Goal: Find specific page/section: Find specific page/section

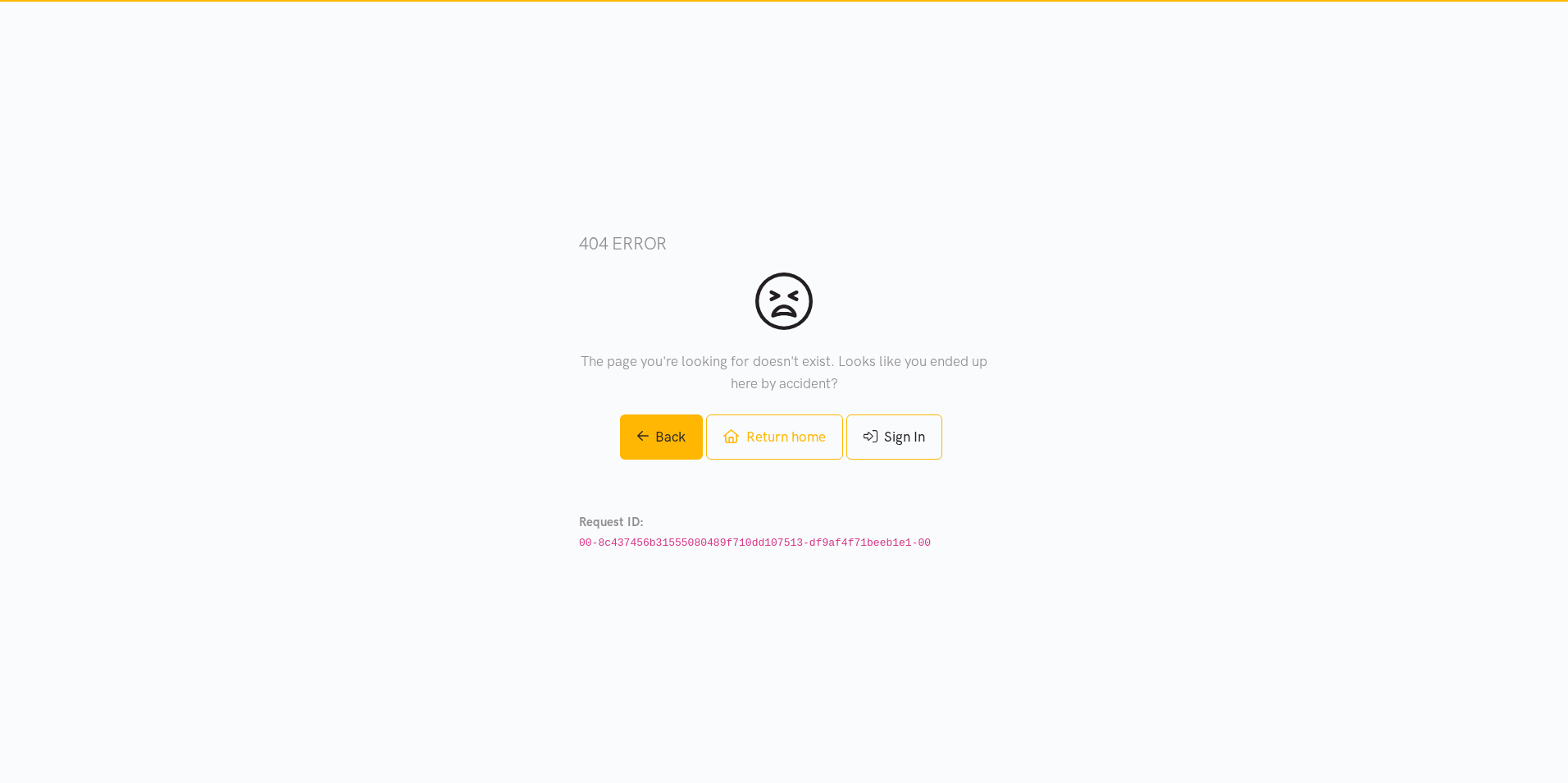
click at [767, 411] on div "404 error The page you're looking for doesn't exist. Looks like you ended up he…" at bounding box center [784, 392] width 410 height 478
click at [776, 427] on link "Return home" at bounding box center [774, 436] width 136 height 45
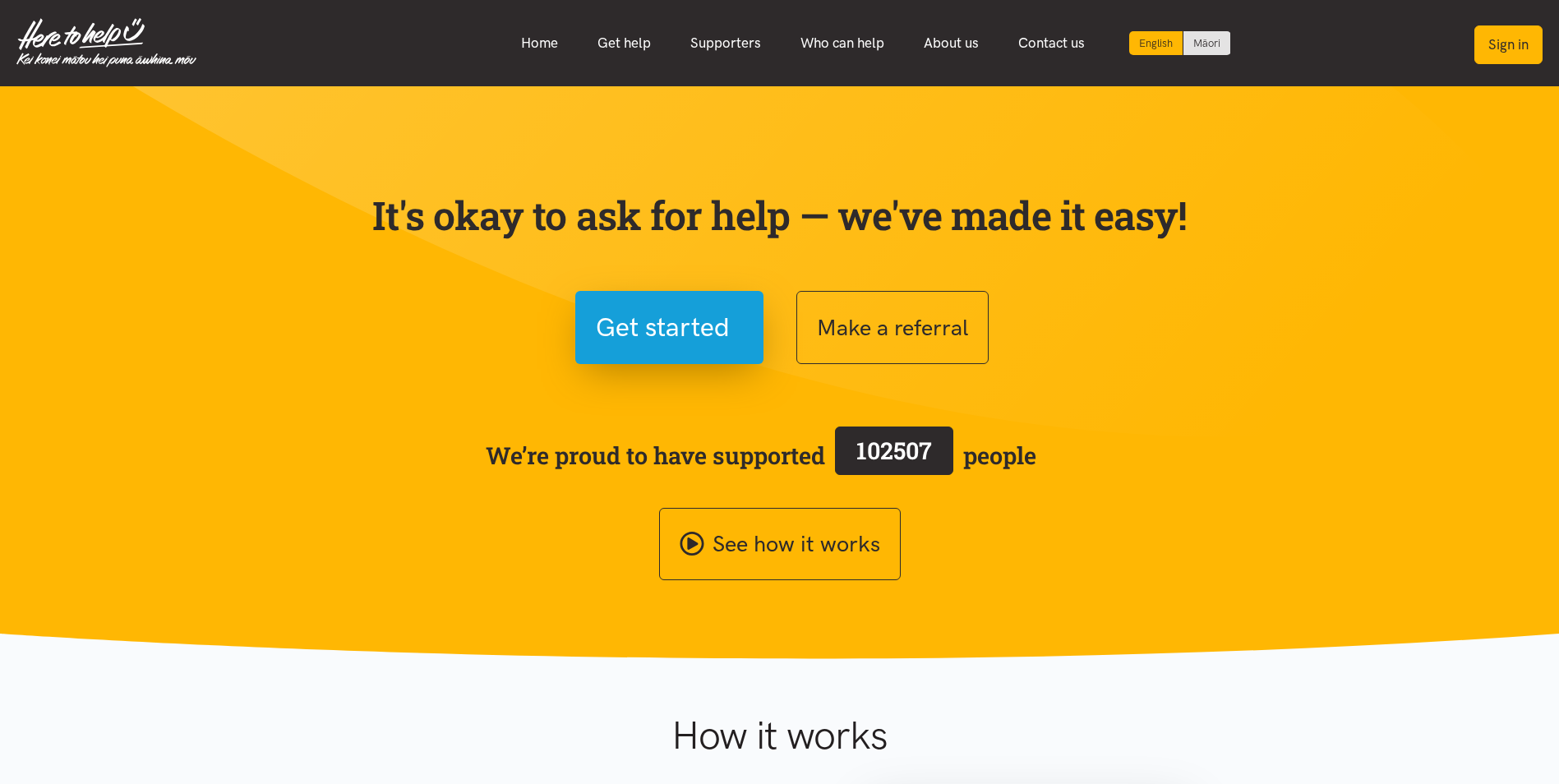
click at [1514, 34] on button "Sign in" at bounding box center [1508, 45] width 68 height 39
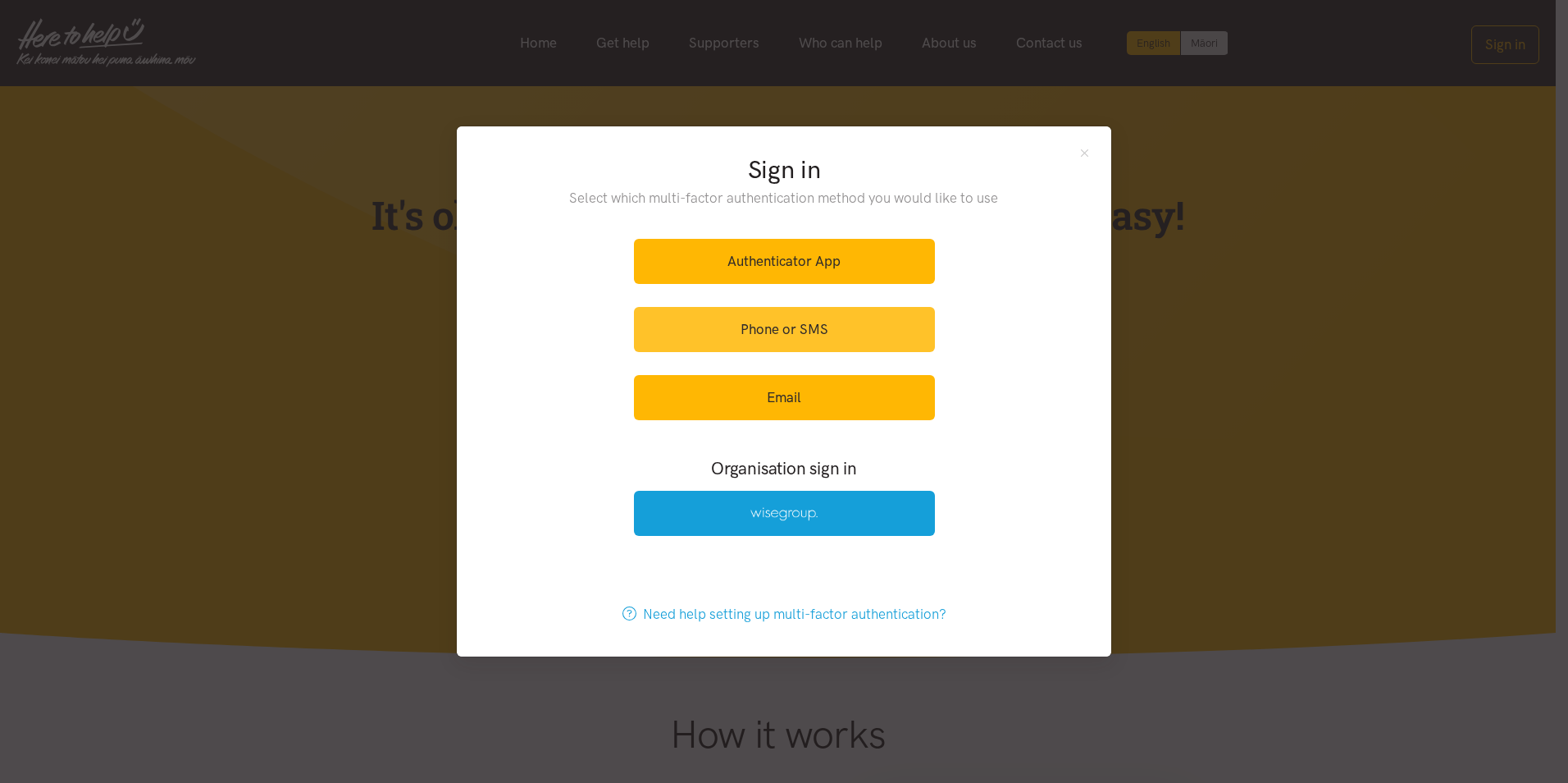
click at [812, 338] on link "Phone or SMS" at bounding box center [784, 329] width 301 height 45
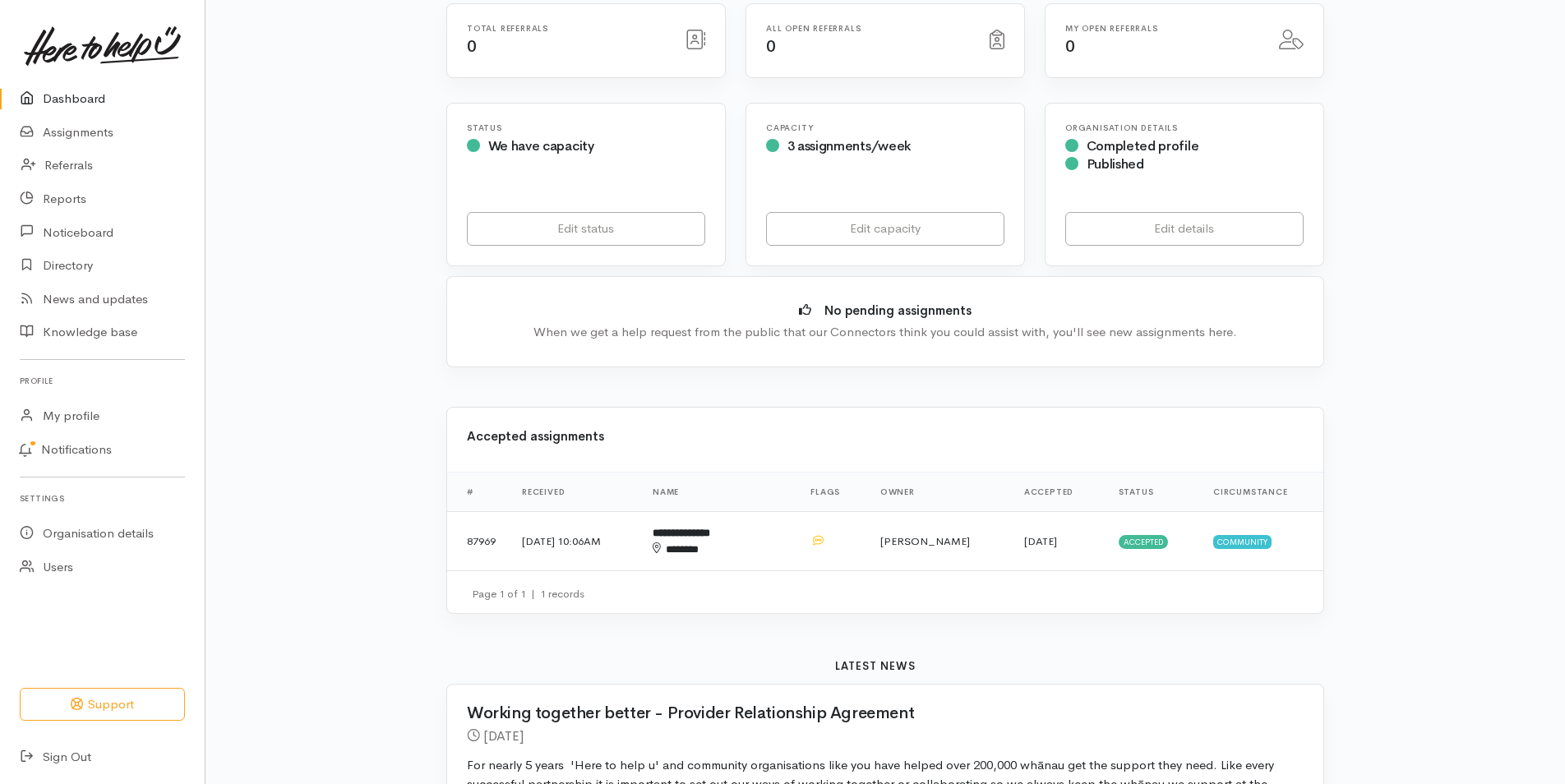
scroll to position [493, 0]
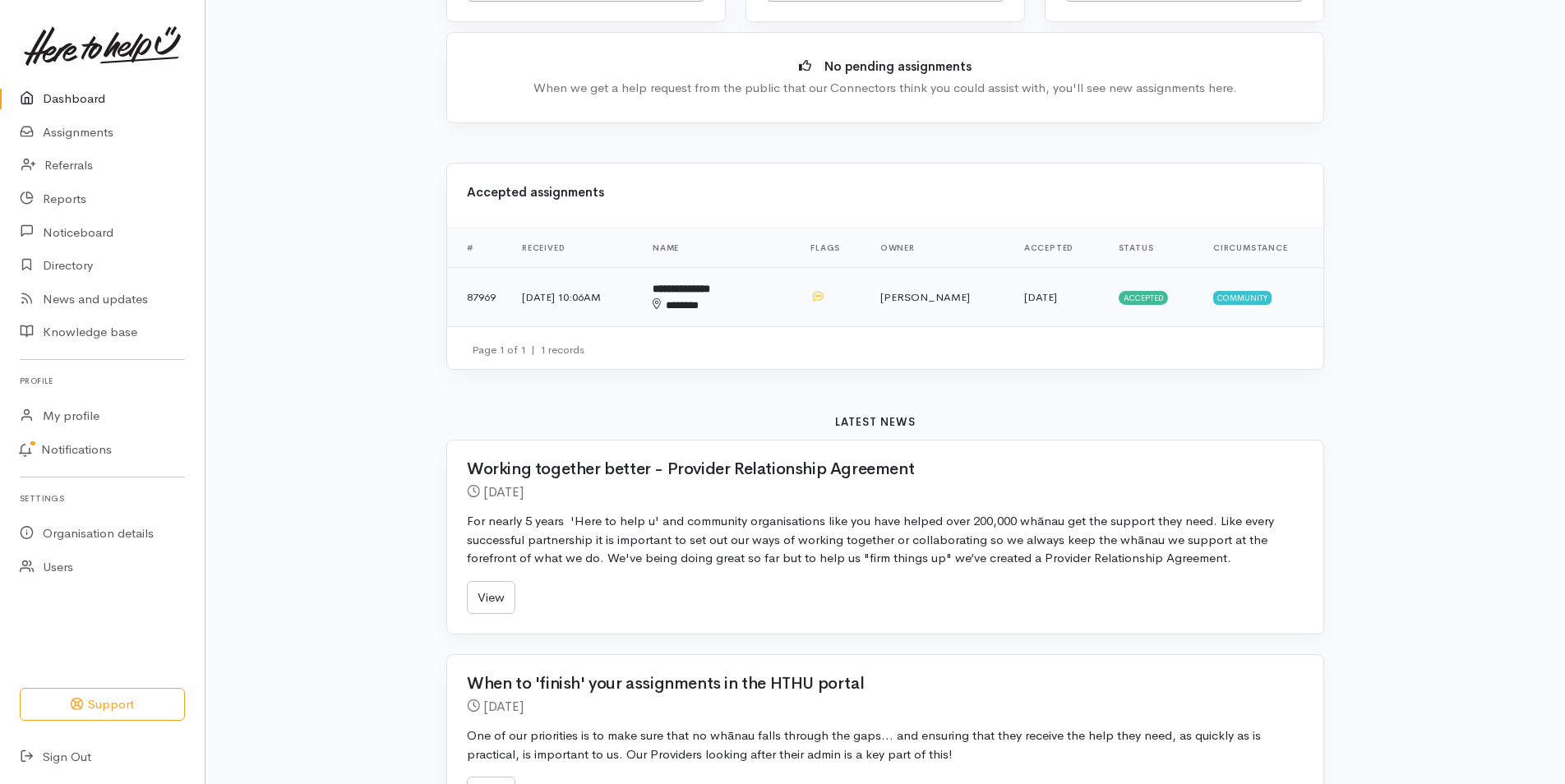
click at [711, 294] on b "**********" at bounding box center [681, 289] width 57 height 11
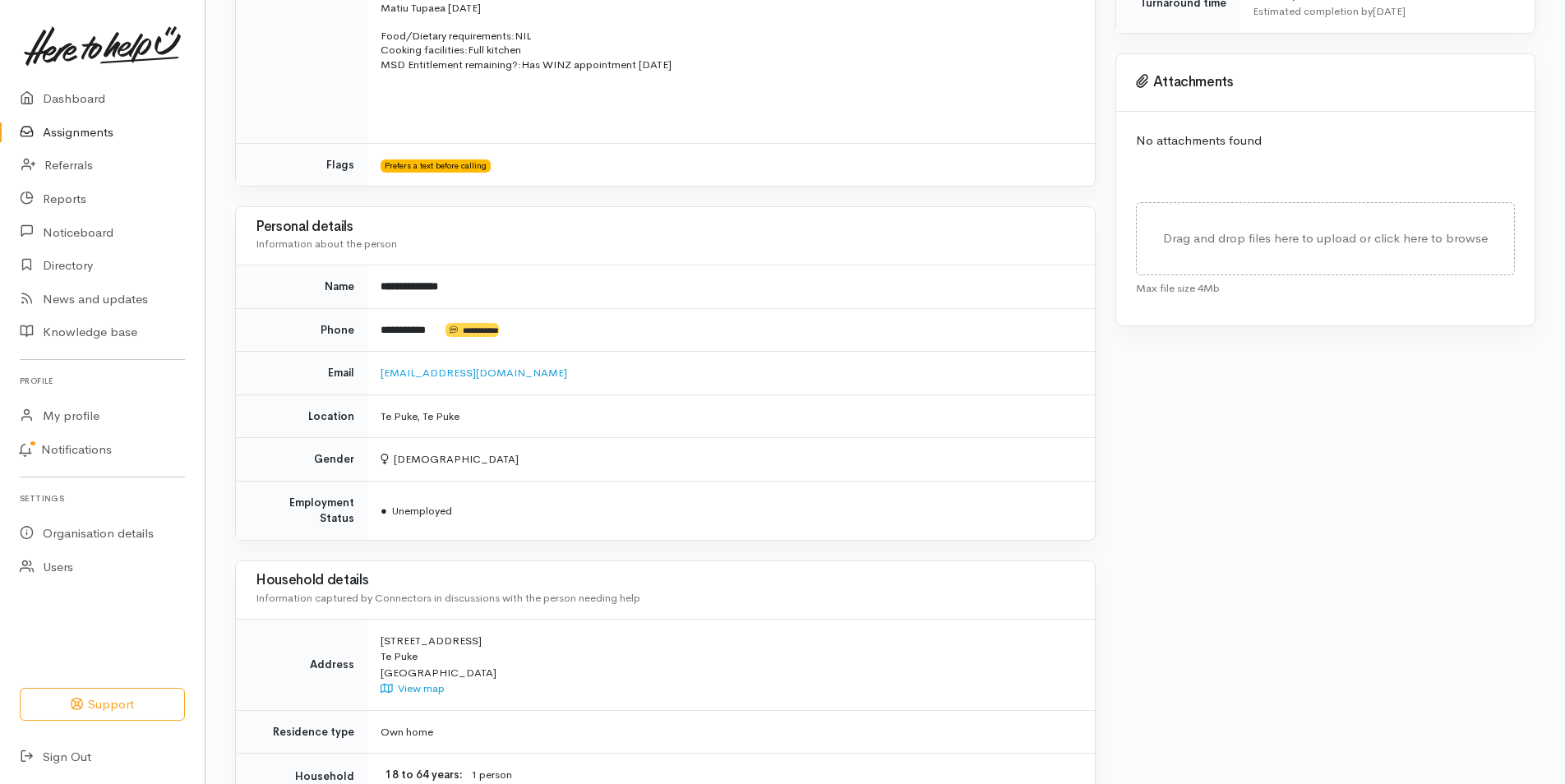
scroll to position [740, 0]
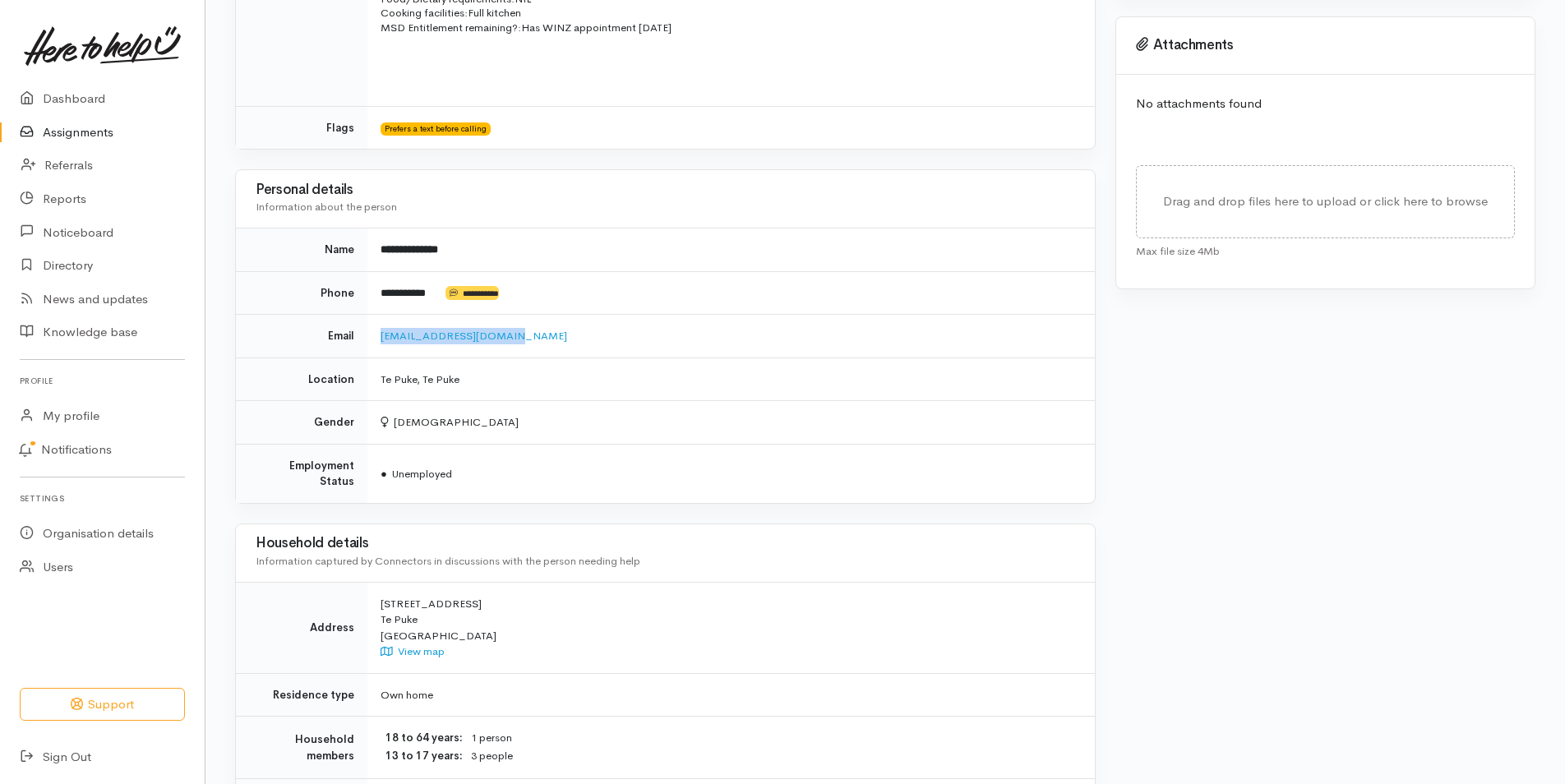
drag, startPoint x: 507, startPoint y: 341, endPoint x: 375, endPoint y: 333, distance: 132.2
click at [375, 333] on td "[EMAIL_ADDRESS][DOMAIN_NAME]" at bounding box center [731, 336] width 727 height 43
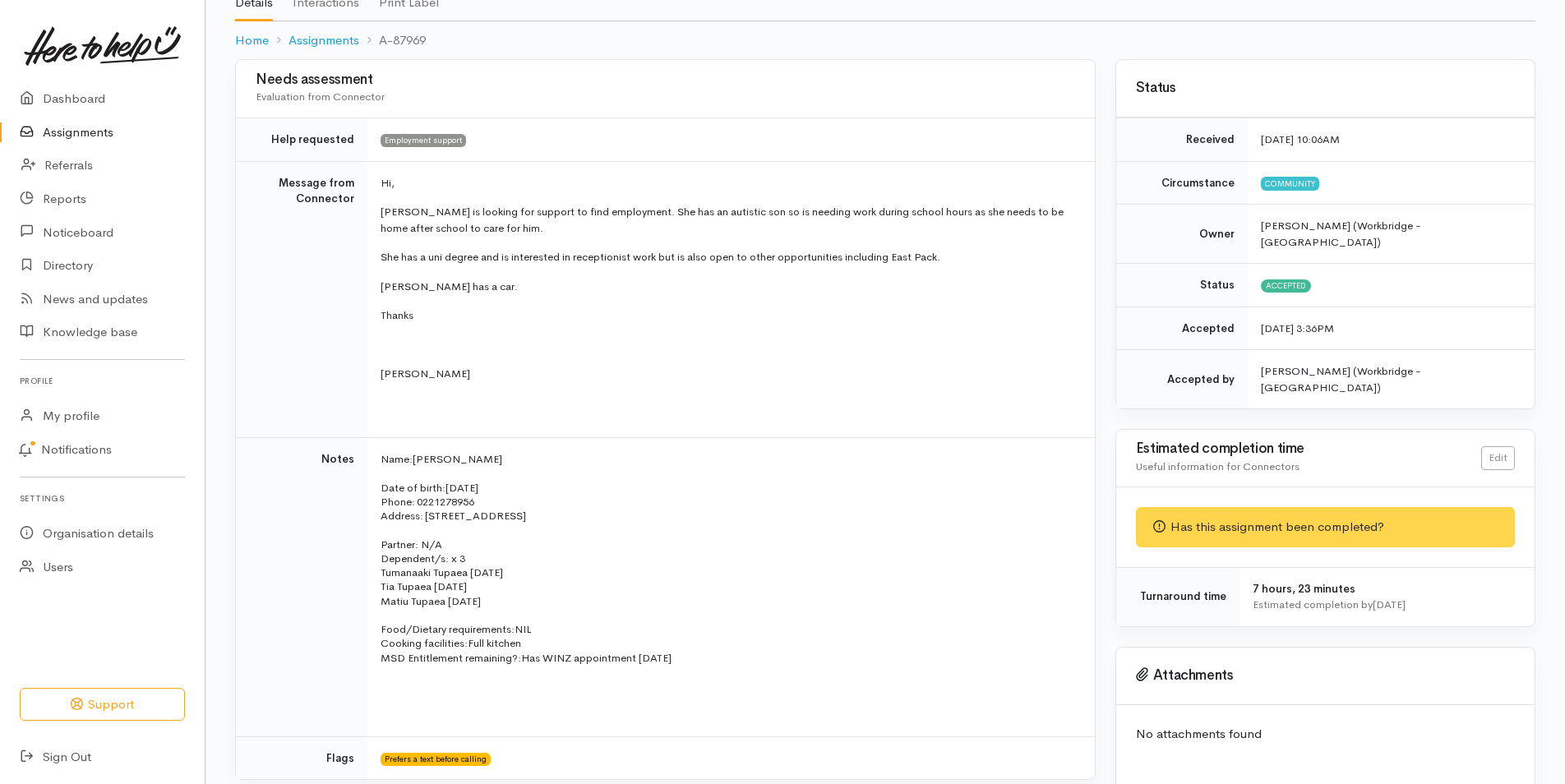
scroll to position [0, 0]
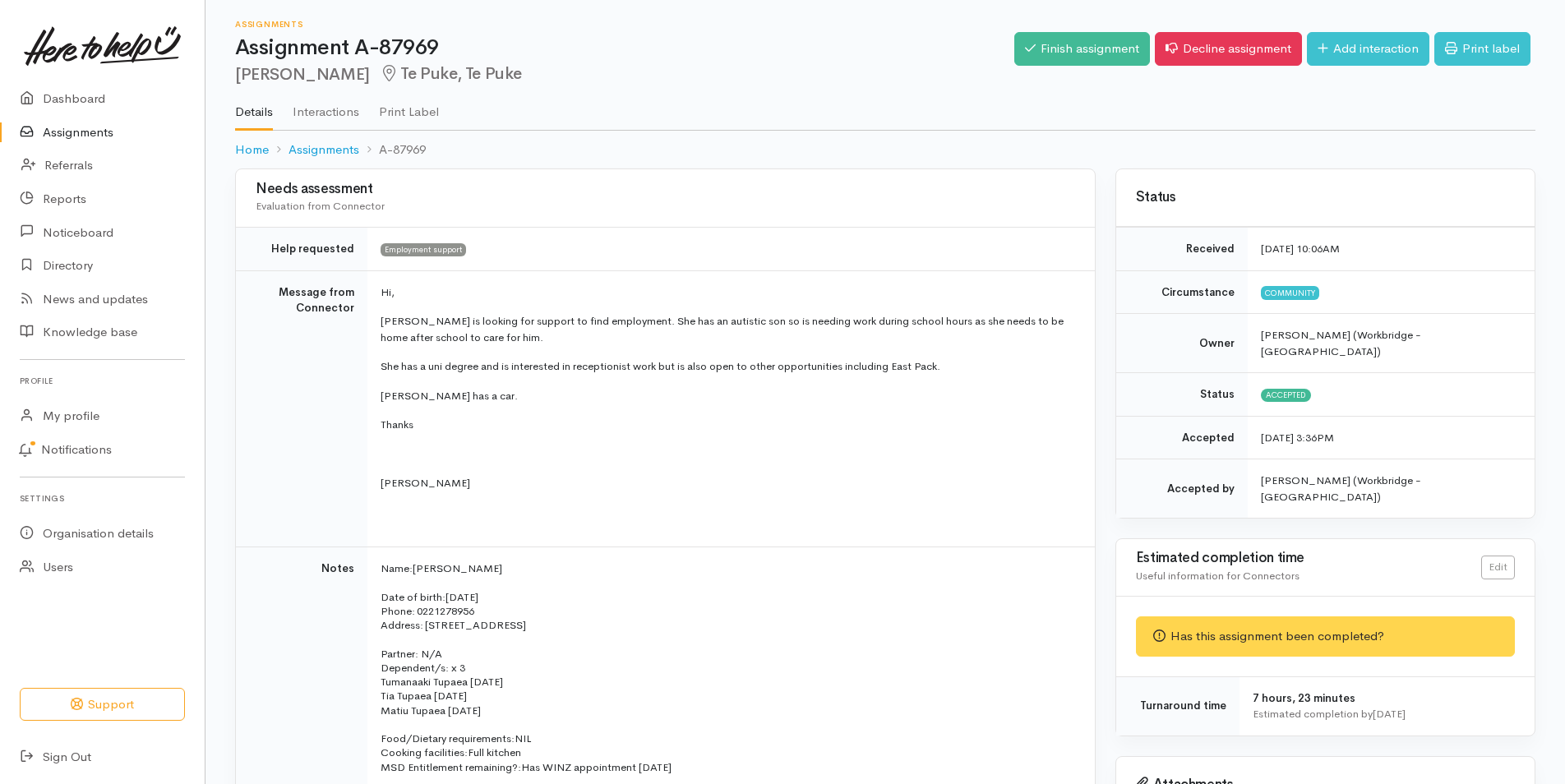
click at [794, 106] on ul "Details Interactions Print Label" at bounding box center [885, 106] width 1300 height 47
